Goal: Information Seeking & Learning: Understand process/instructions

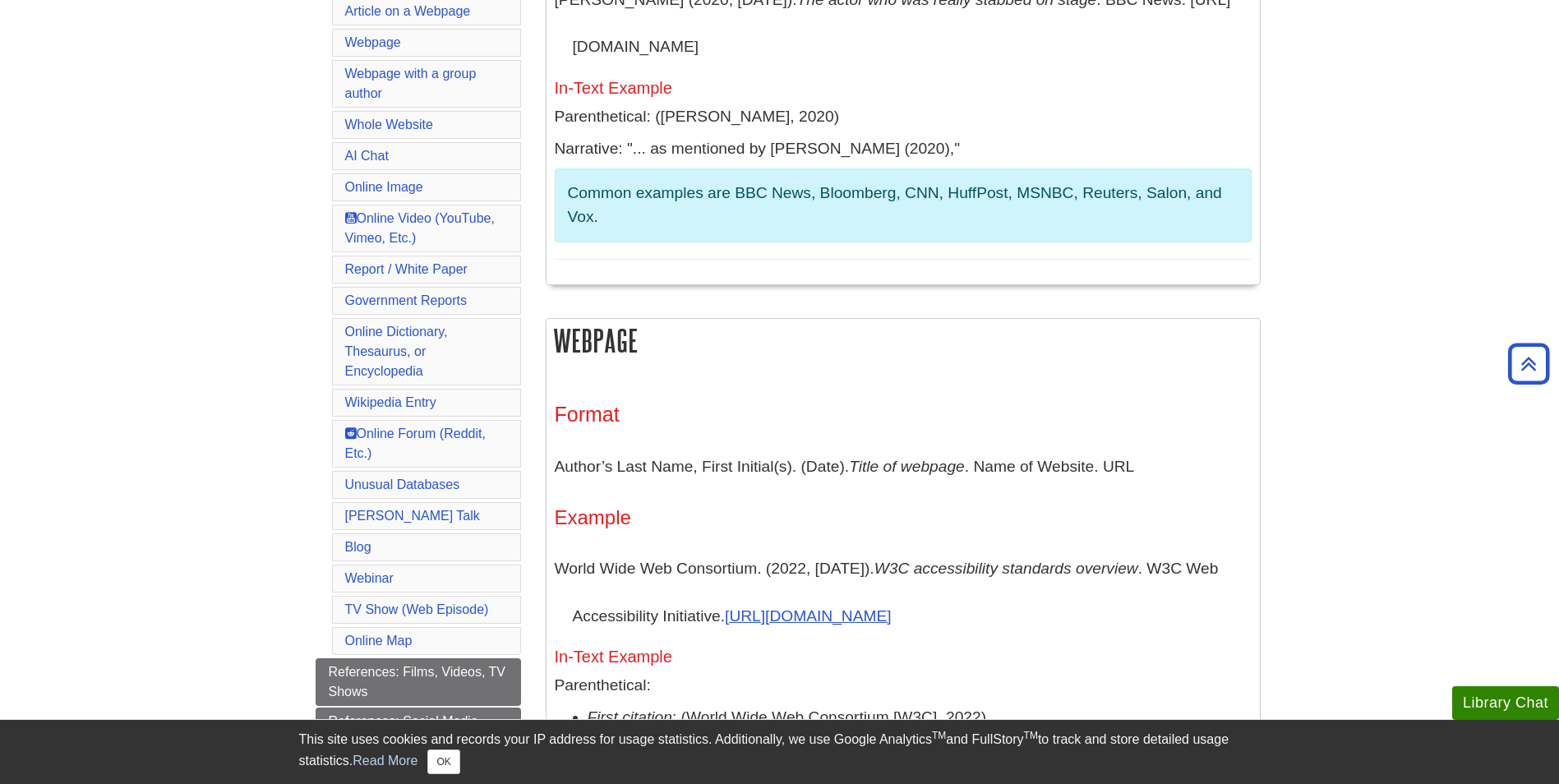
scroll to position [165, 0]
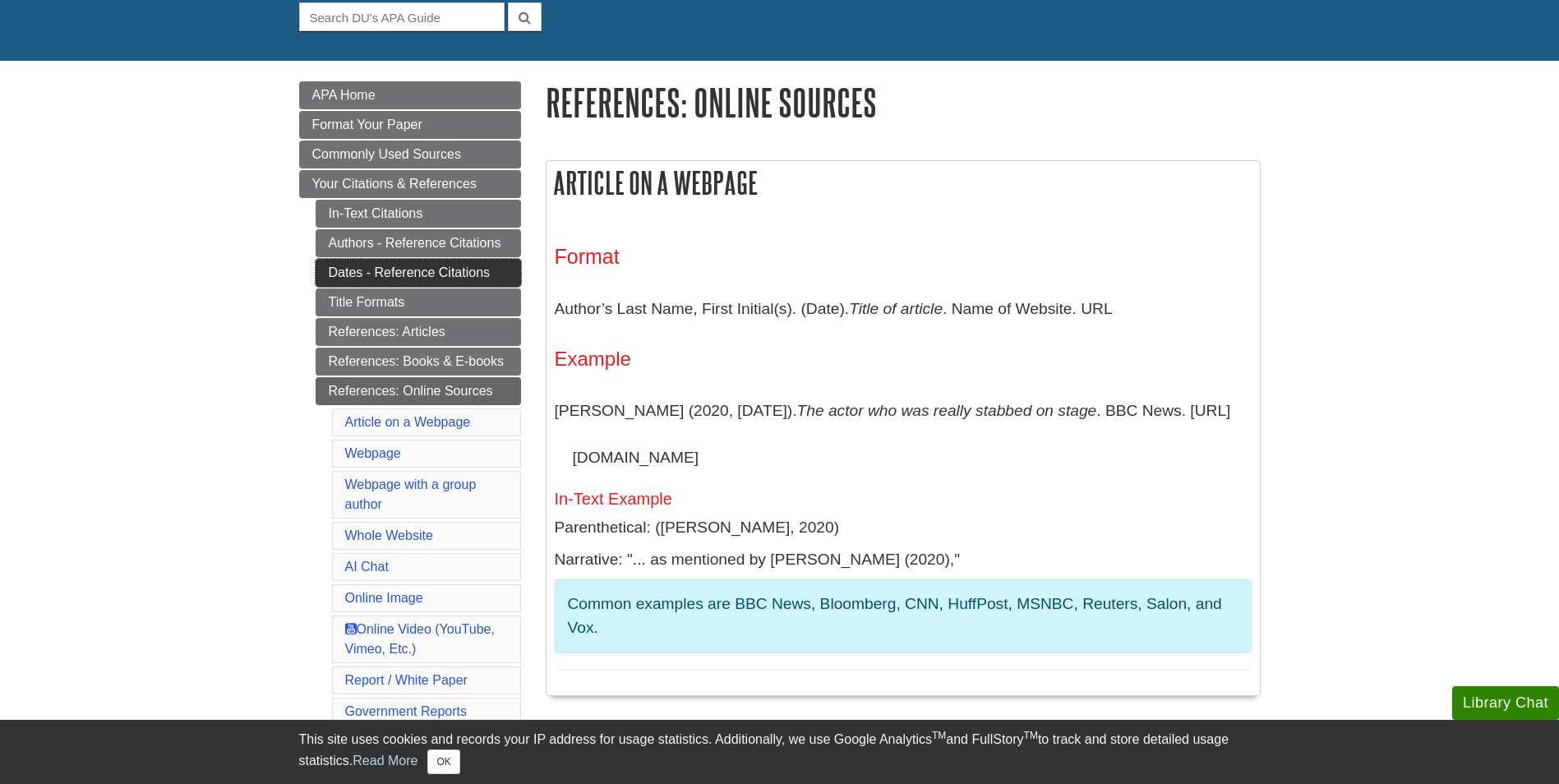
click at [468, 269] on link "Dates - Reference Citations" at bounding box center [418, 272] width 205 height 28
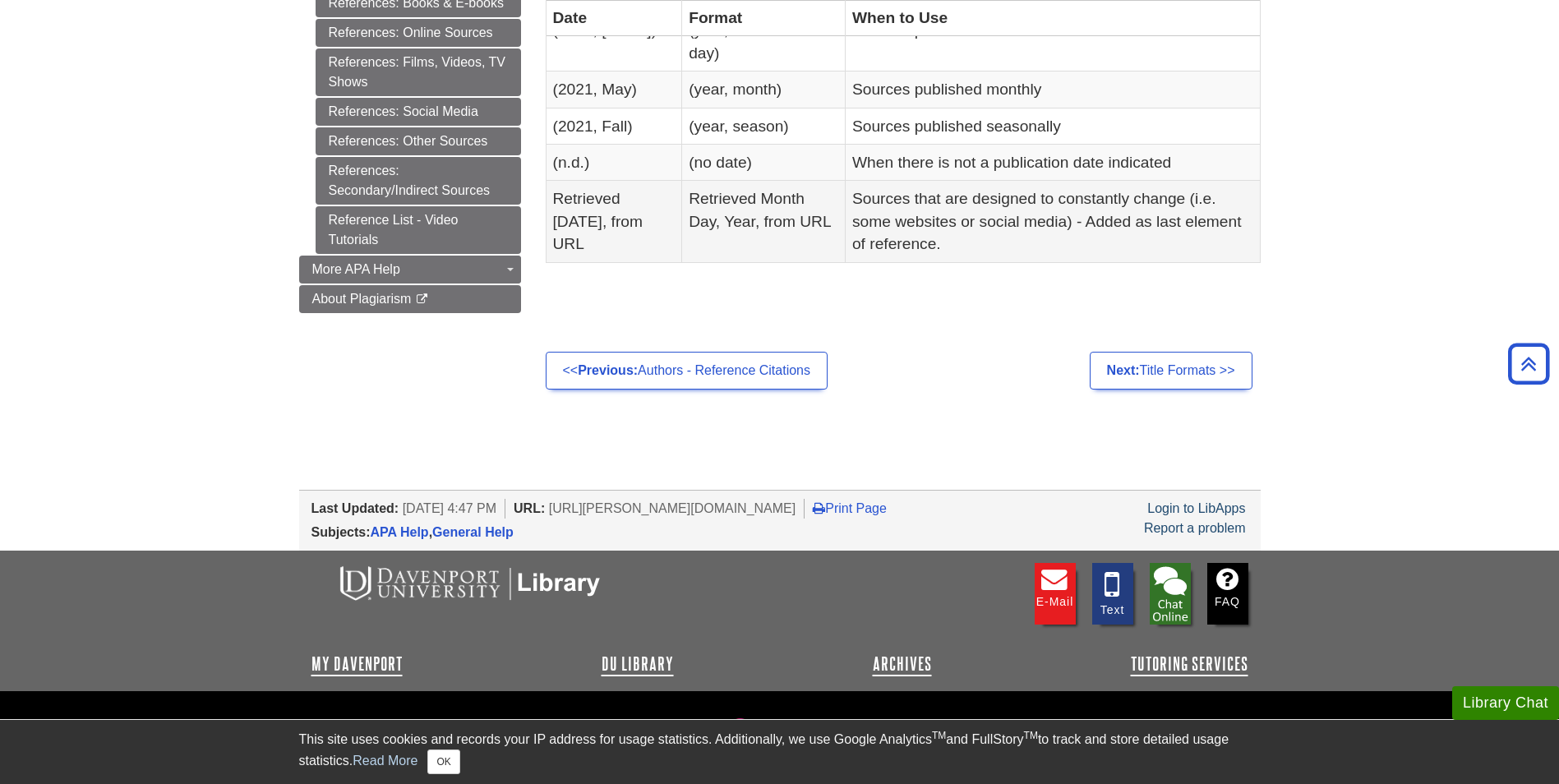
scroll to position [328, 0]
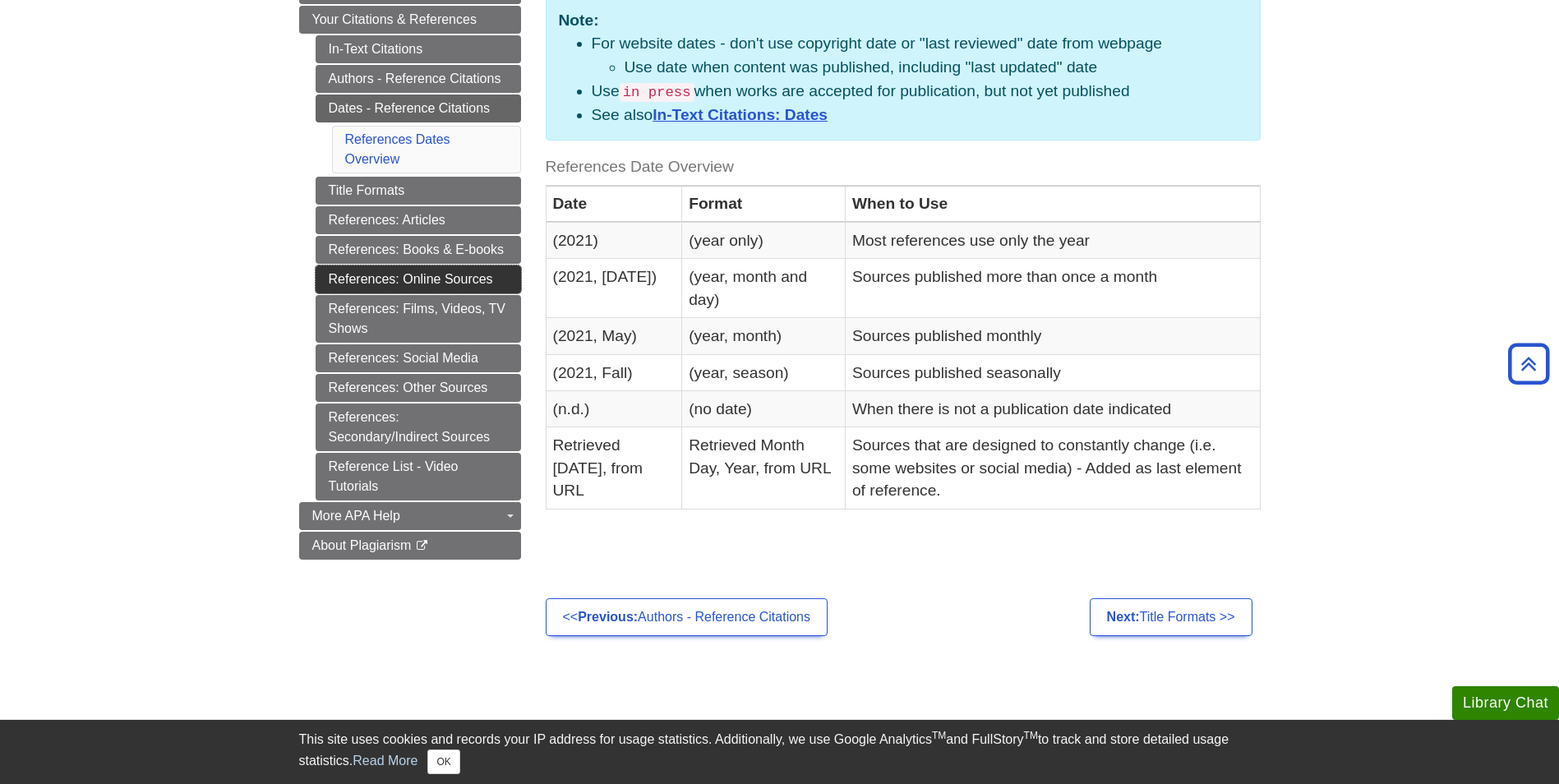
click at [432, 275] on link "References: Online Sources" at bounding box center [418, 279] width 205 height 28
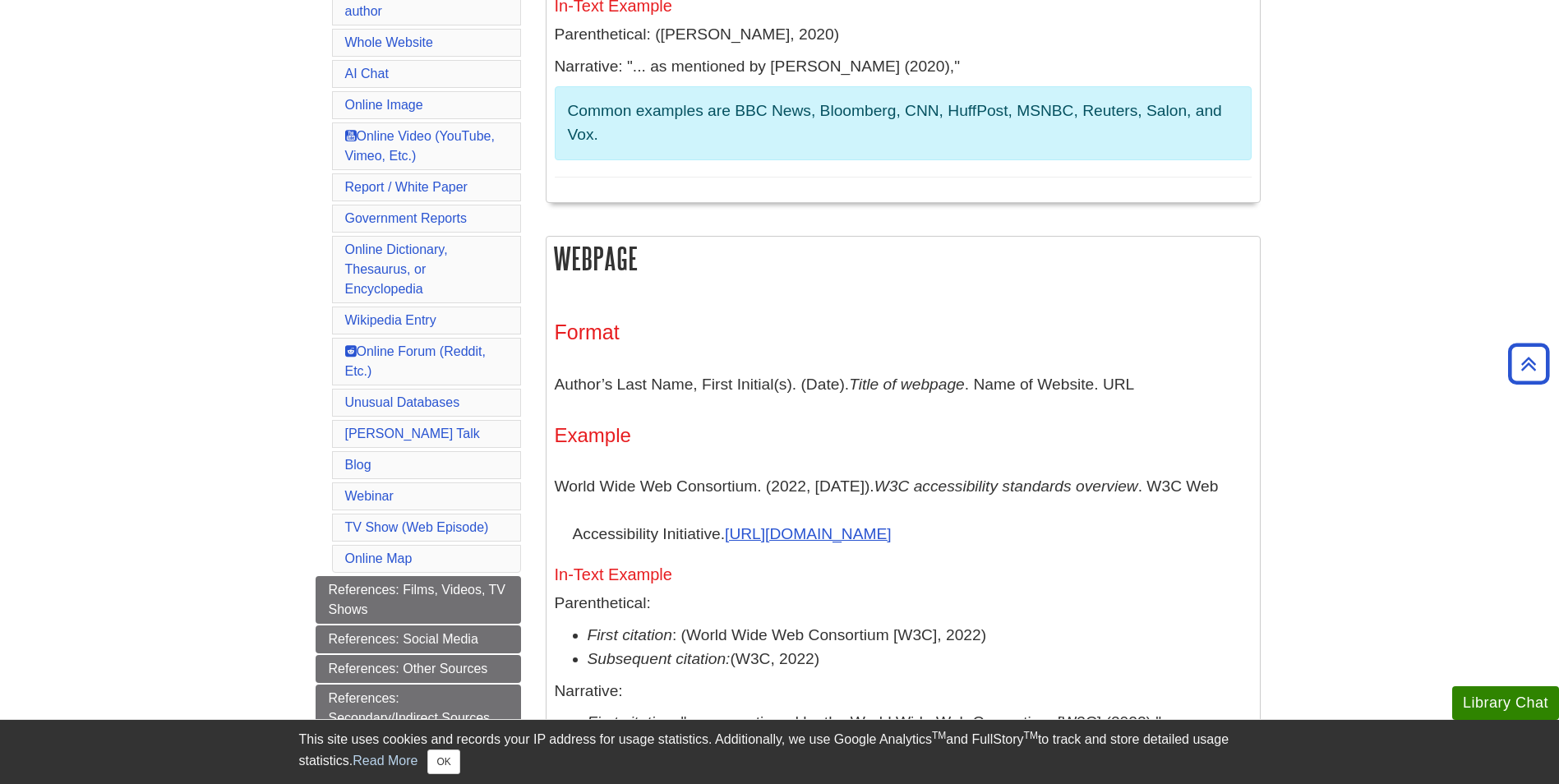
scroll to position [328, 0]
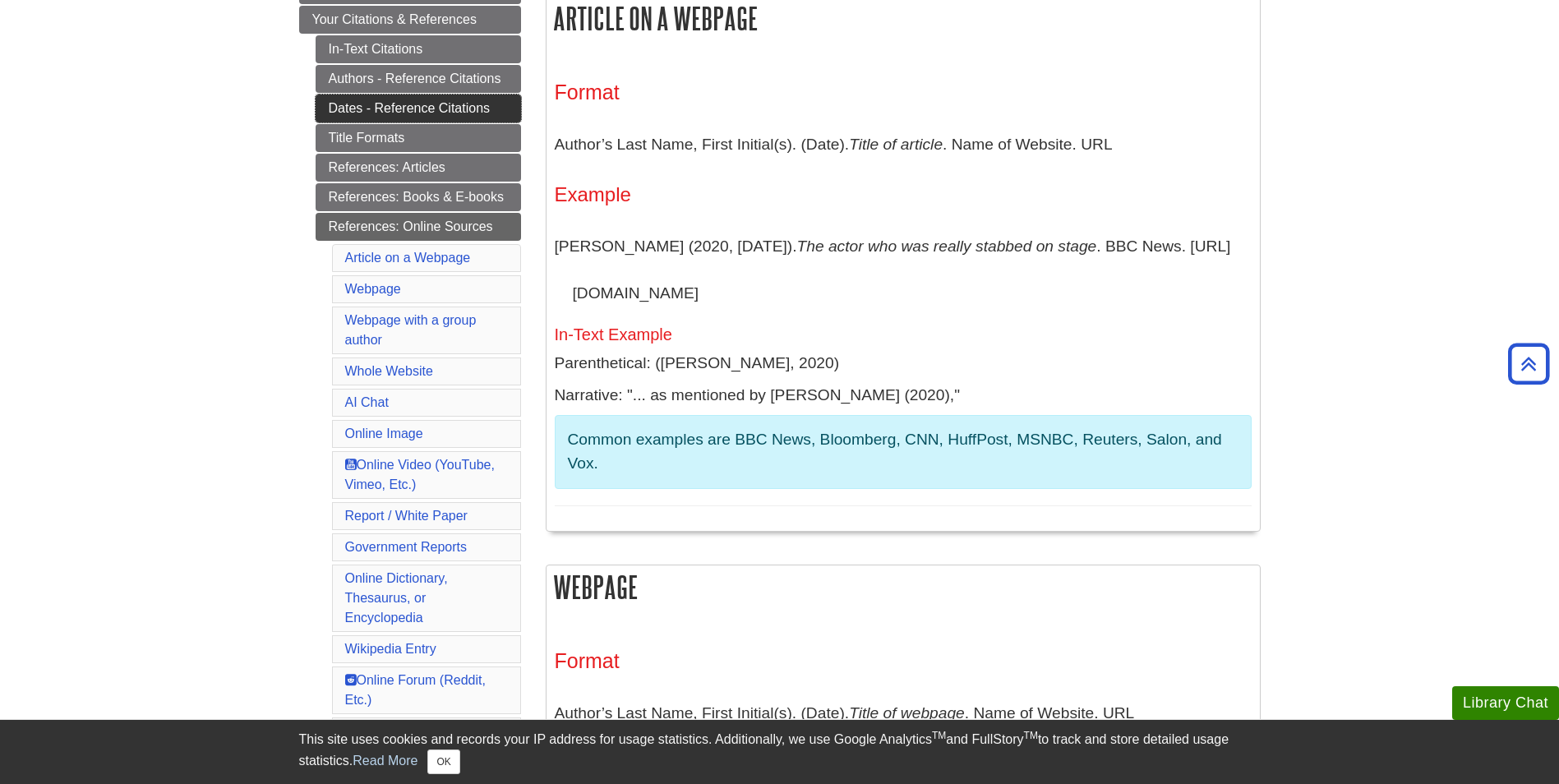
click at [396, 113] on link "Dates - Reference Citations" at bounding box center [418, 108] width 205 height 28
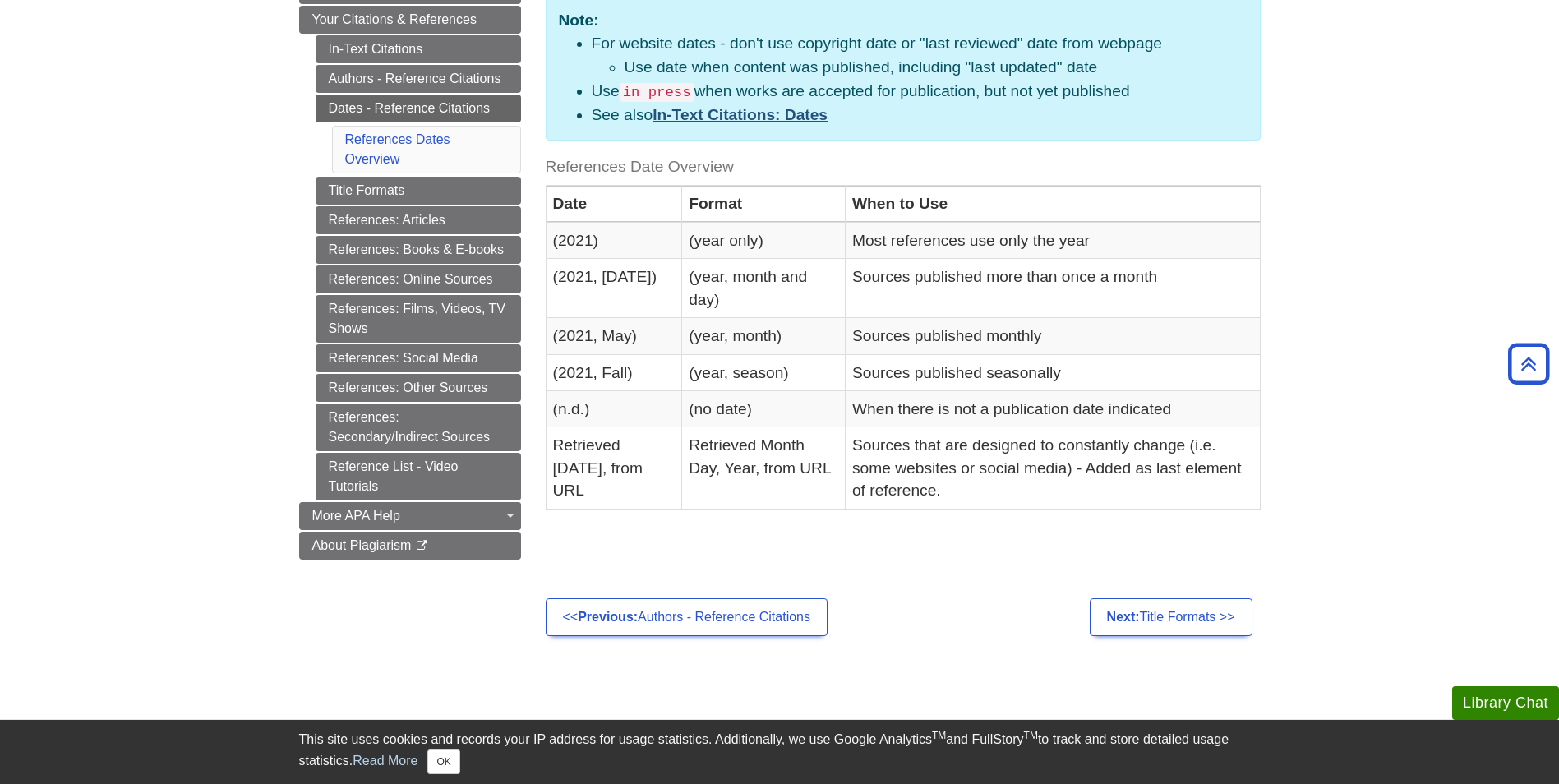
scroll to position [247, 0]
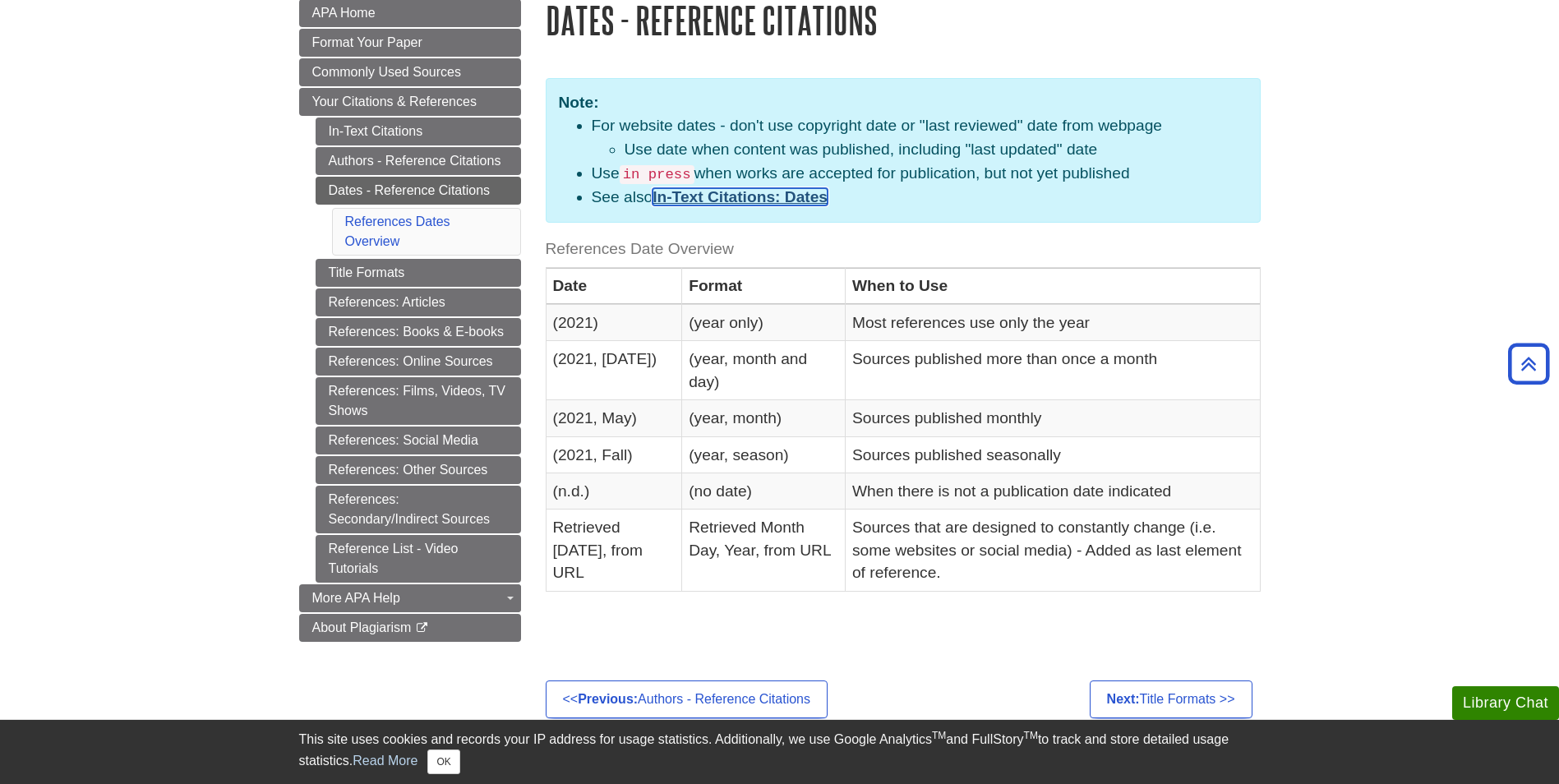
click at [724, 201] on link "In-Text Citations: Dates" at bounding box center [739, 196] width 175 height 17
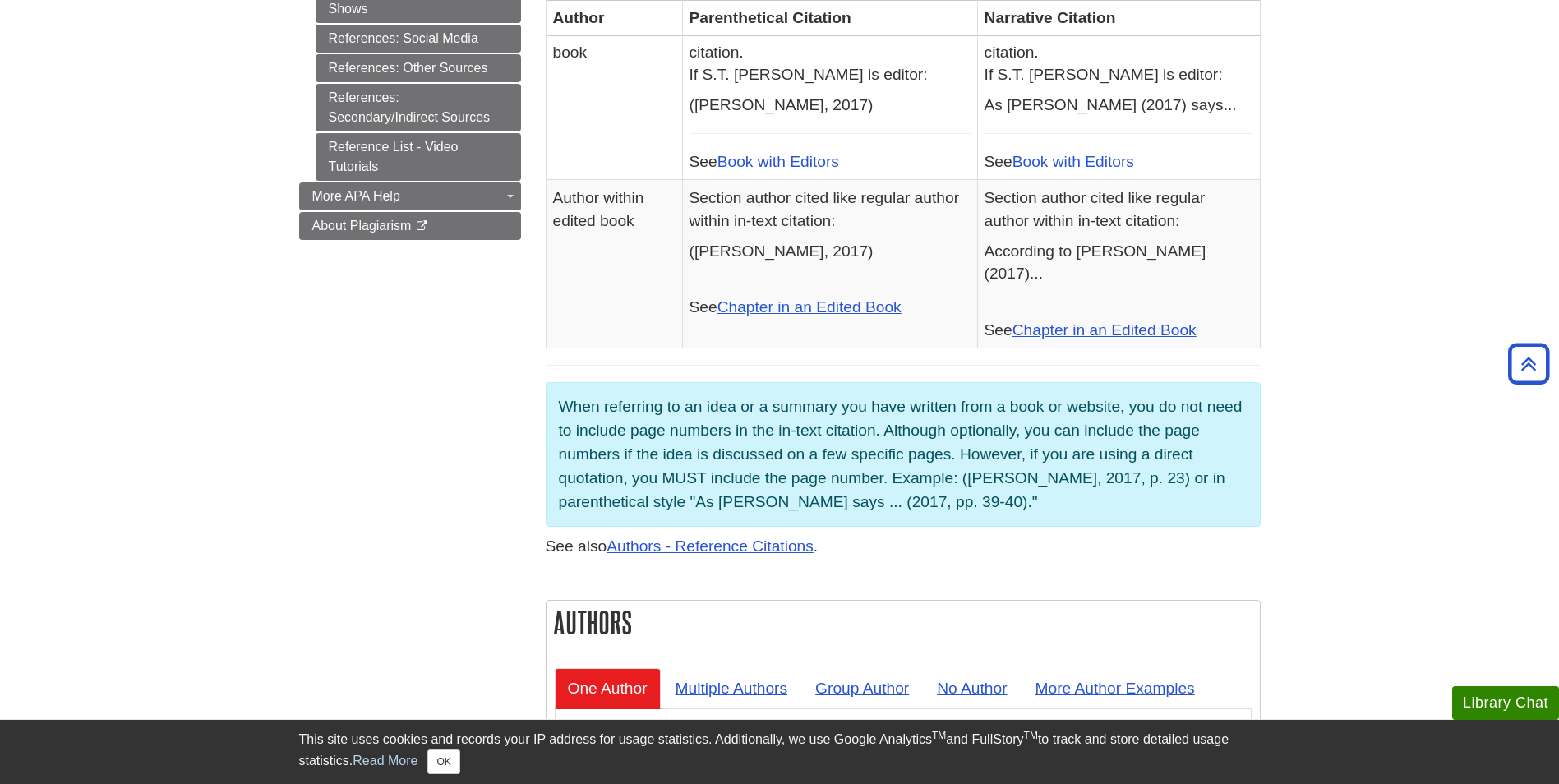
scroll to position [546, 0]
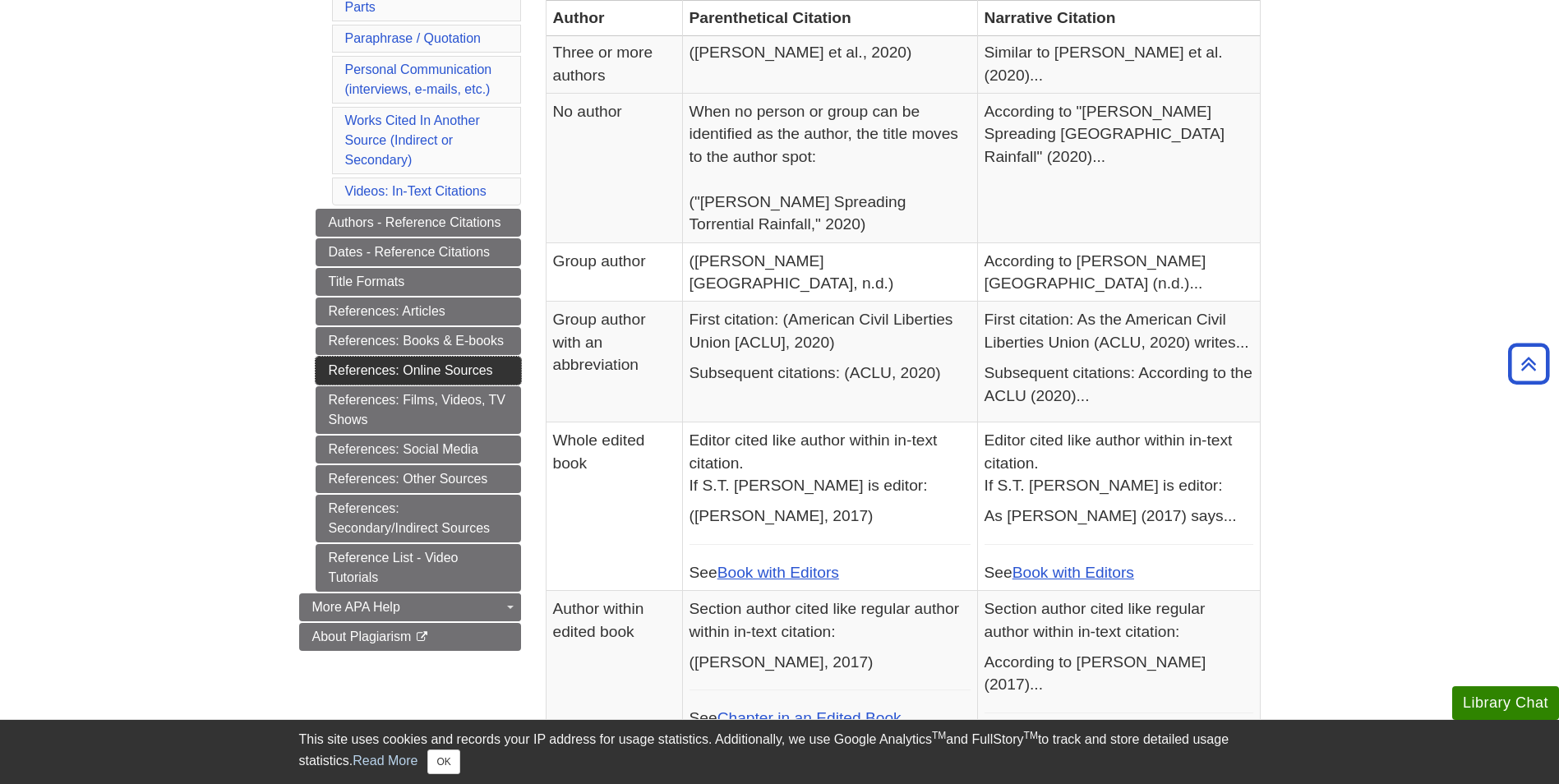
drag, startPoint x: 439, startPoint y: 363, endPoint x: 463, endPoint y: 357, distance: 24.7
click at [439, 364] on link "References: Online Sources" at bounding box center [418, 371] width 205 height 28
